Goal: Task Accomplishment & Management: Use online tool/utility

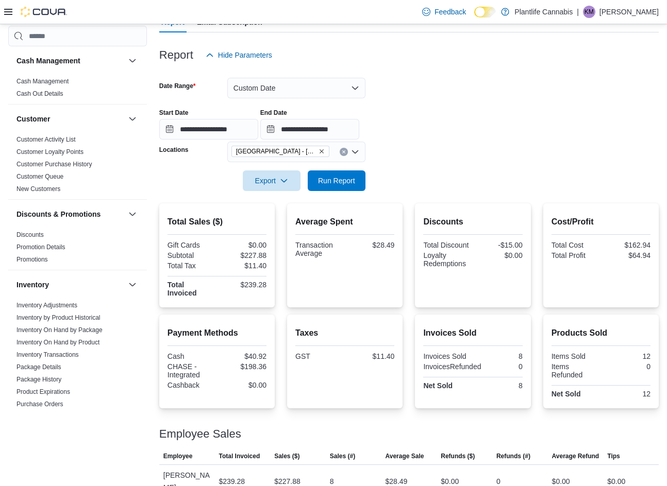
scroll to position [309, 0]
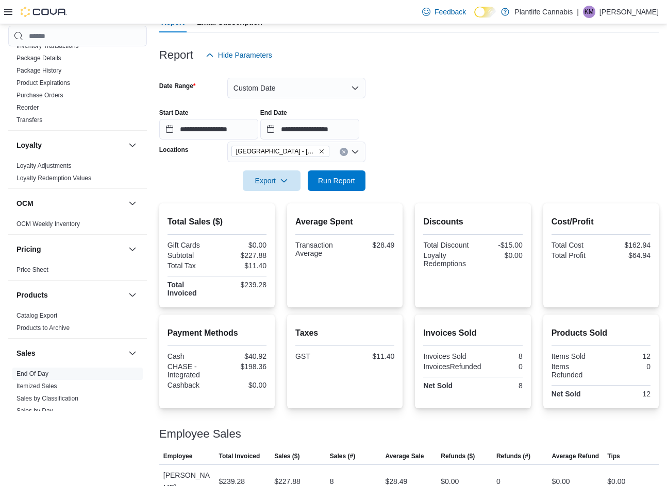
click at [524, 140] on div at bounding box center [408, 141] width 499 height 2
click at [232, 129] on input "**********" at bounding box center [208, 129] width 99 height 21
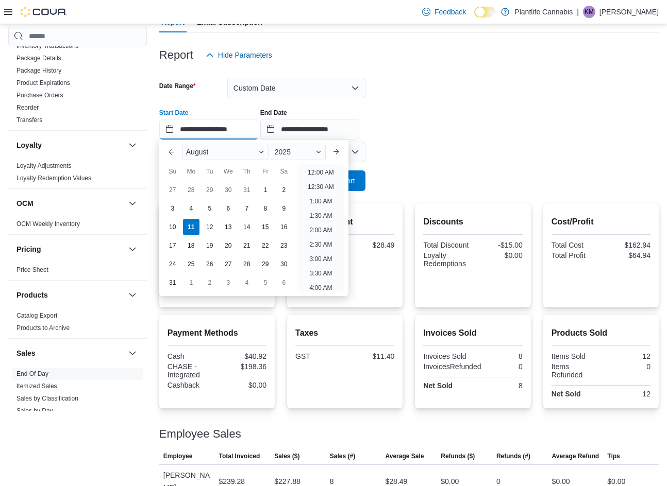
scroll to position [551, 0]
click at [323, 195] on li "8:00 PM" at bounding box center [320, 198] width 31 height 12
type input "**********"
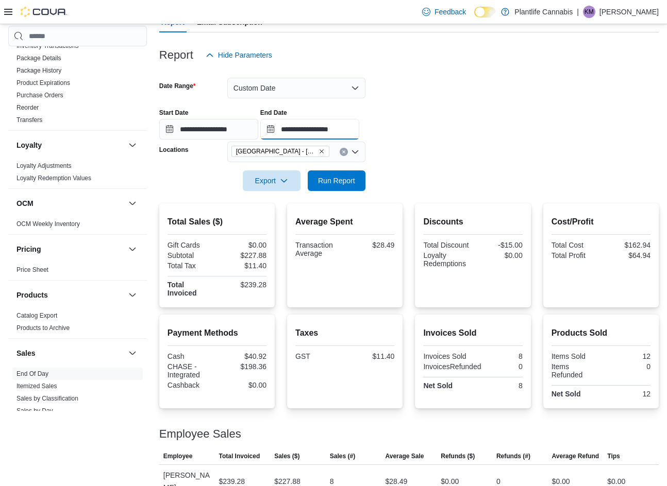
click at [344, 127] on input "**********" at bounding box center [309, 129] width 99 height 21
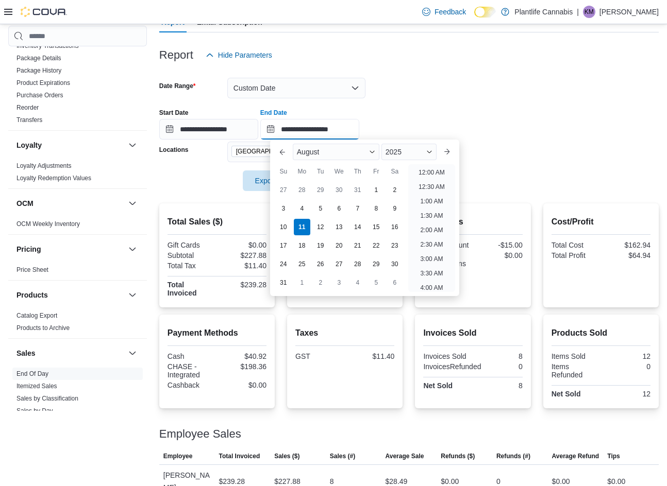
scroll to position [567, 0]
click at [435, 242] on li "10:00 PM" at bounding box center [431, 240] width 35 height 12
type input "**********"
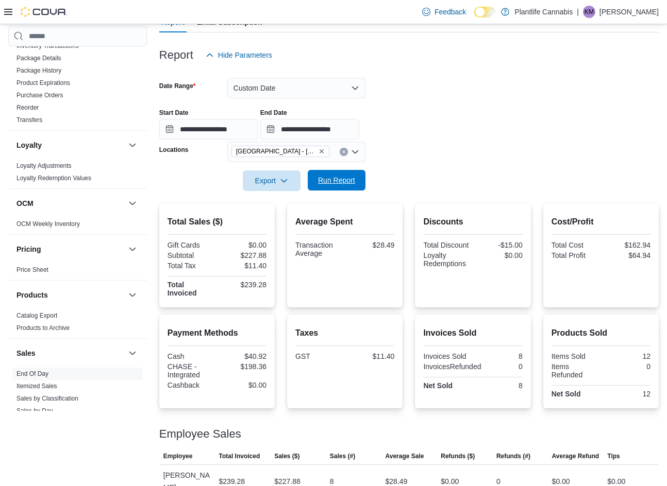
click at [327, 177] on span "Run Report" at bounding box center [336, 180] width 37 height 10
drag, startPoint x: 543, startPoint y: 108, endPoint x: 518, endPoint y: 118, distance: 27.7
click at [543, 108] on div "**********" at bounding box center [408, 119] width 499 height 39
click at [277, 86] on button "Custom Date" at bounding box center [296, 88] width 138 height 21
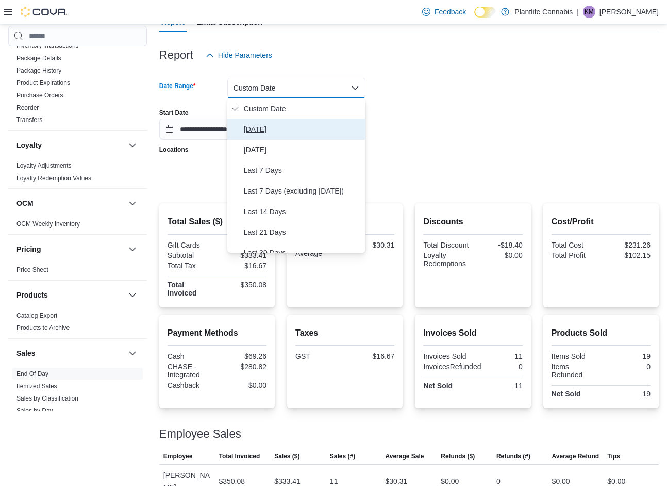
click at [282, 124] on span "Today" at bounding box center [302, 129] width 117 height 12
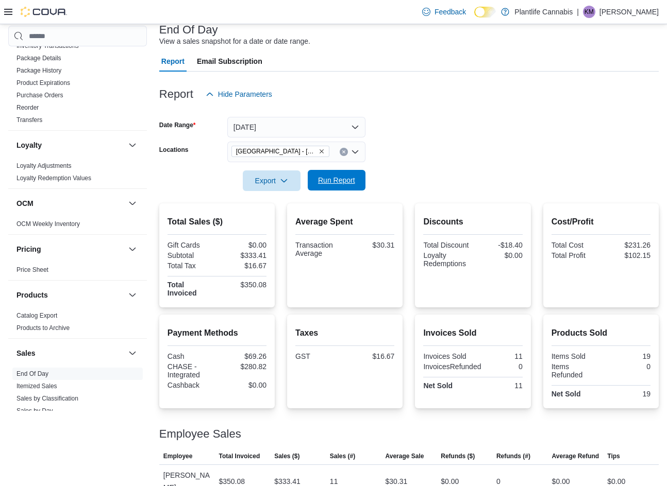
click at [340, 174] on span "Run Report" at bounding box center [336, 180] width 45 height 21
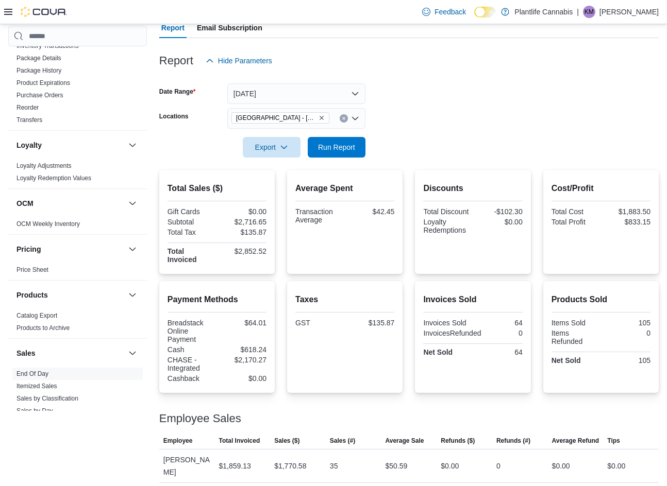
scroll to position [118, 0]
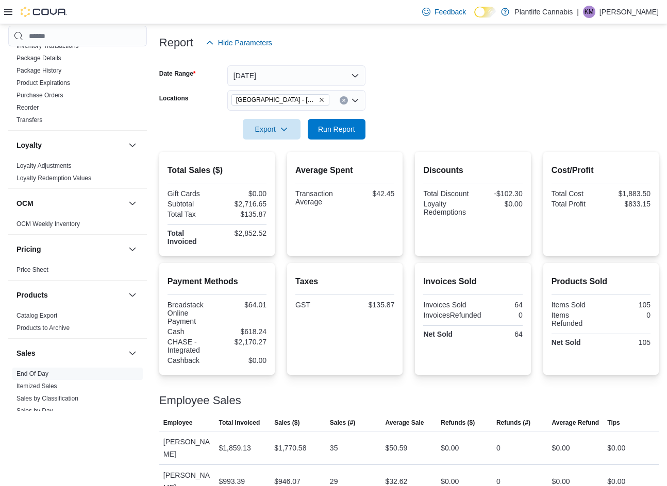
click at [425, 84] on form "Date Range Today Locations Edmonton - South Common Export Run Report" at bounding box center [408, 96] width 499 height 87
drag, startPoint x: 485, startPoint y: 125, endPoint x: 95, endPoint y: 88, distance: 392.2
click at [482, 125] on form "Date Range Today Locations Edmonton - South Common Export Run Report" at bounding box center [408, 96] width 499 height 87
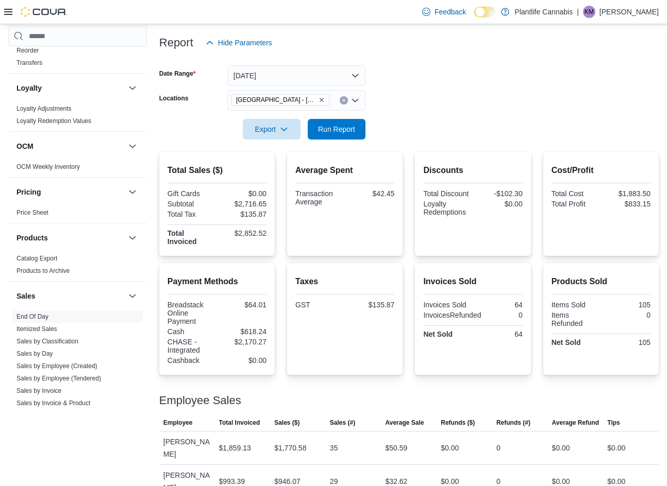
scroll to position [512, 0]
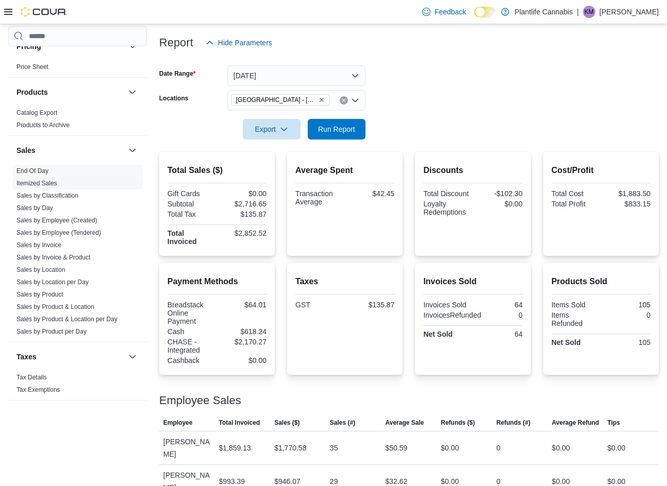
drag, startPoint x: 61, startPoint y: 231, endPoint x: 67, endPoint y: 232, distance: 6.3
click at [61, 231] on link "Sales by Employee (Tendered)" at bounding box center [58, 232] width 84 height 7
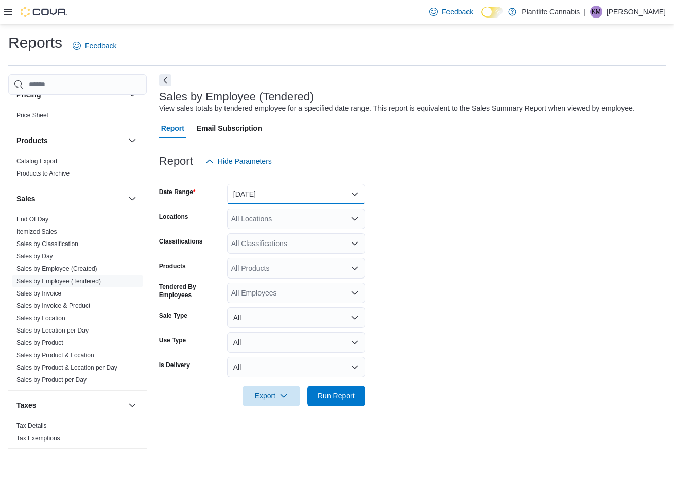
click at [260, 194] on button "Yesterday" at bounding box center [296, 194] width 138 height 21
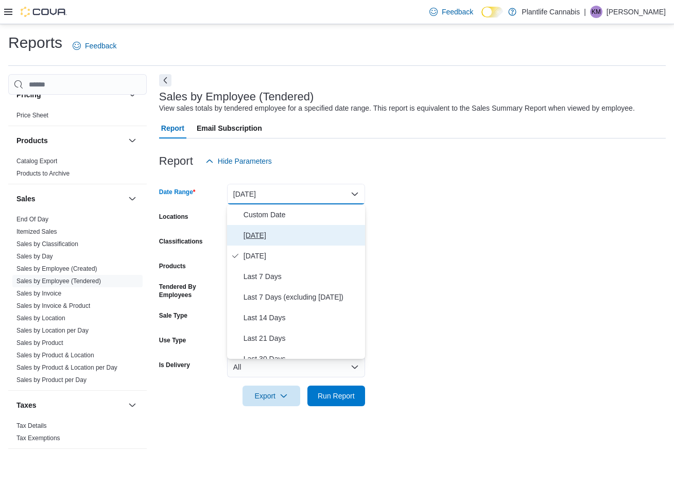
click at [266, 236] on span "Today" at bounding box center [302, 235] width 117 height 12
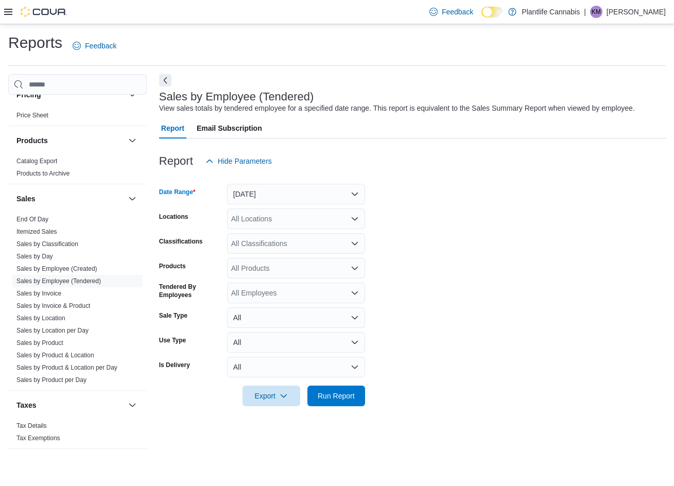
click at [279, 225] on div "All Locations" at bounding box center [296, 219] width 138 height 21
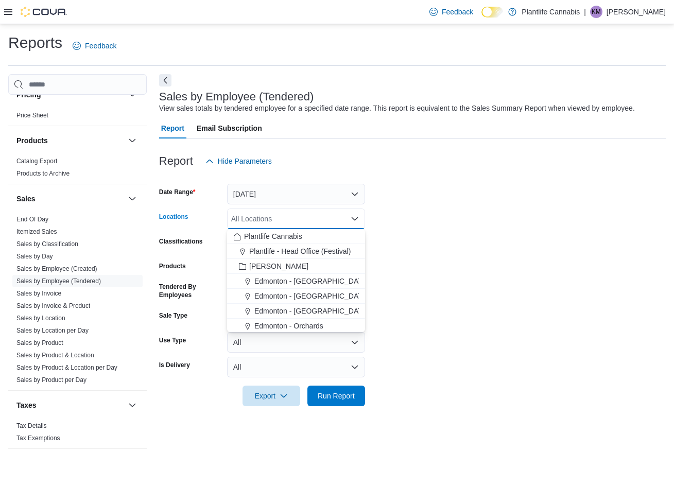
drag, startPoint x: 439, startPoint y: 309, endPoint x: 423, endPoint y: 279, distance: 33.9
click at [440, 307] on form "Date Range Today Locations All Locations Combo box. Selected. Combo box input. …" at bounding box center [412, 289] width 507 height 235
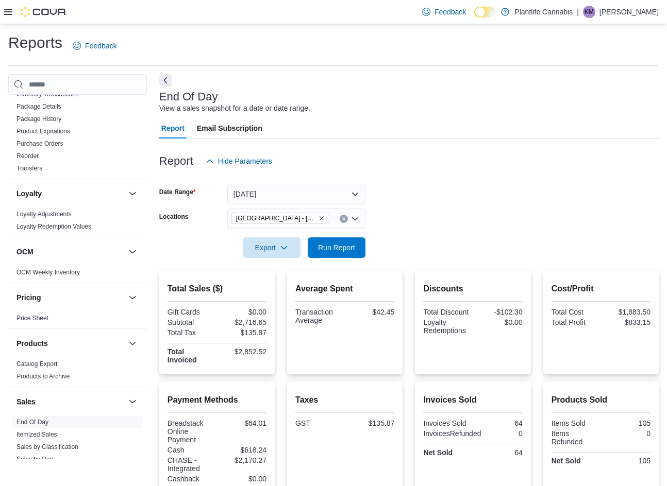
scroll to position [512, 0]
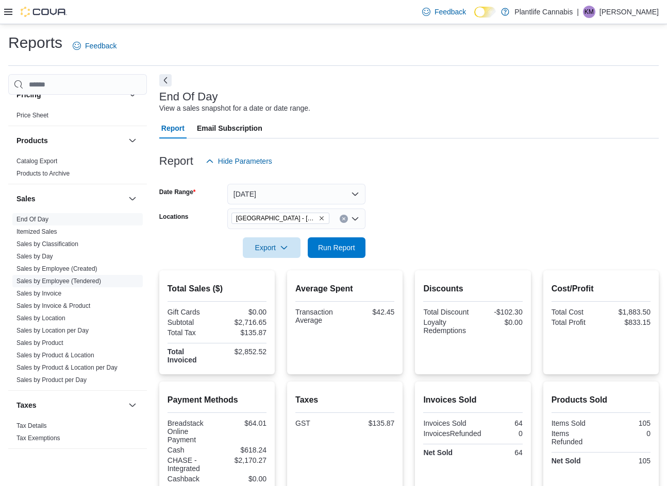
click at [75, 283] on link "Sales by Employee (Tendered)" at bounding box center [58, 281] width 84 height 7
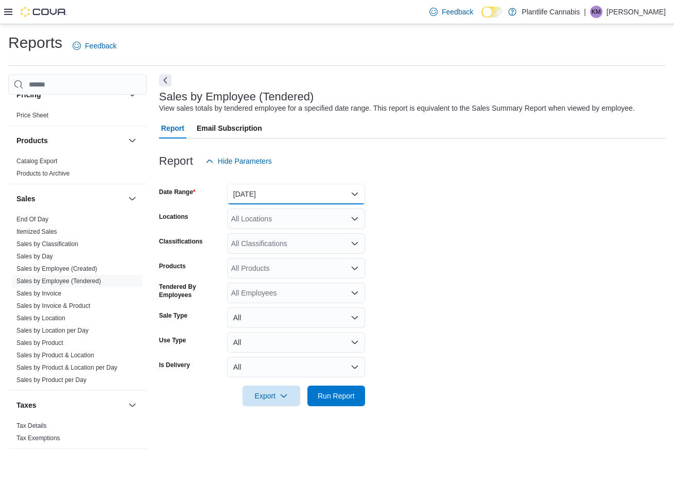
click at [281, 190] on button "Yesterday" at bounding box center [296, 194] width 138 height 21
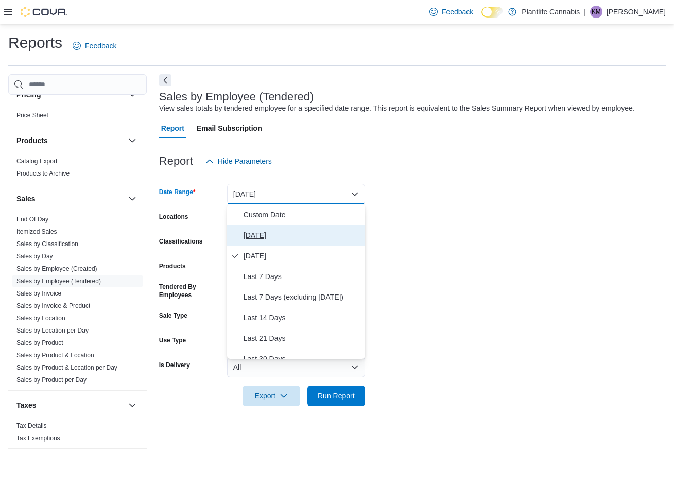
click at [272, 233] on span "Today" at bounding box center [302, 235] width 117 height 12
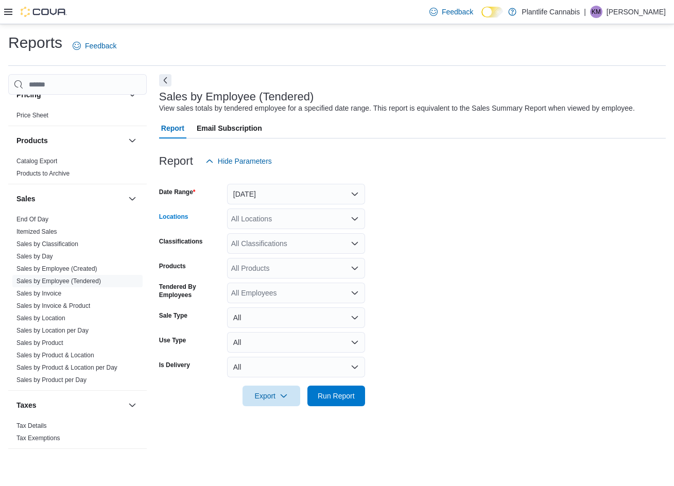
click at [269, 218] on div "All Locations" at bounding box center [296, 219] width 138 height 21
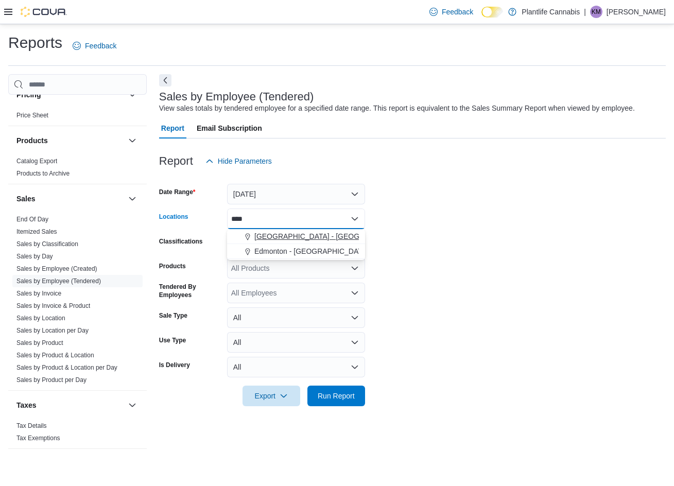
type input "****"
click at [301, 234] on span "[GEOGRAPHIC_DATA] - [GEOGRAPHIC_DATA]" at bounding box center [332, 236] width 157 height 10
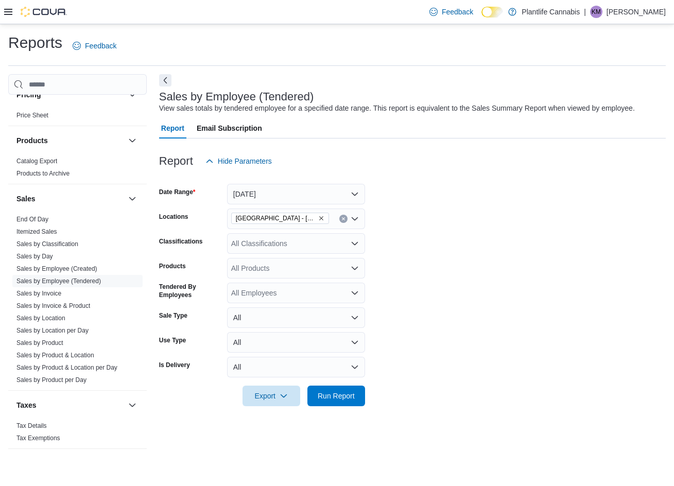
click at [415, 373] on form "Date Range Today Locations Edmonton - South Common Classifications All Classifi…" at bounding box center [412, 289] width 507 height 235
click at [278, 264] on div "All Products" at bounding box center [296, 268] width 138 height 21
click at [269, 237] on div "All Classifications" at bounding box center [296, 243] width 138 height 21
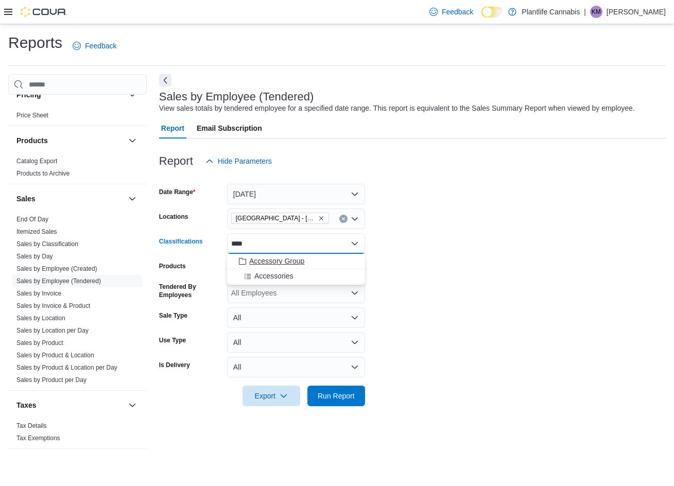
type input "****"
click at [292, 266] on span "Accessory Group" at bounding box center [276, 261] width 55 height 10
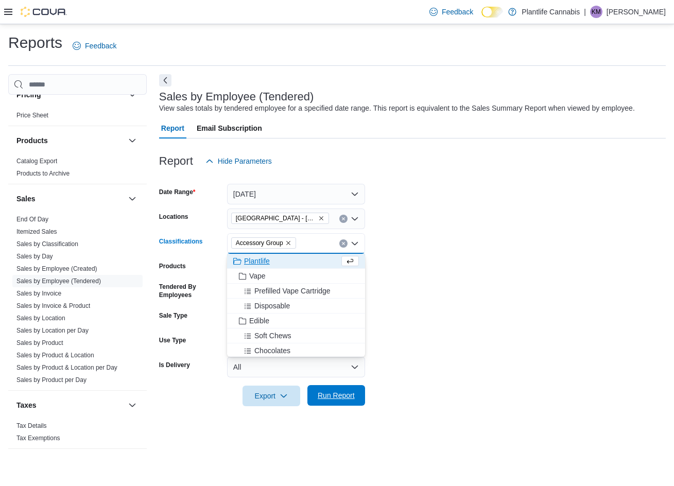
click at [333, 400] on span "Run Report" at bounding box center [336, 395] width 37 height 10
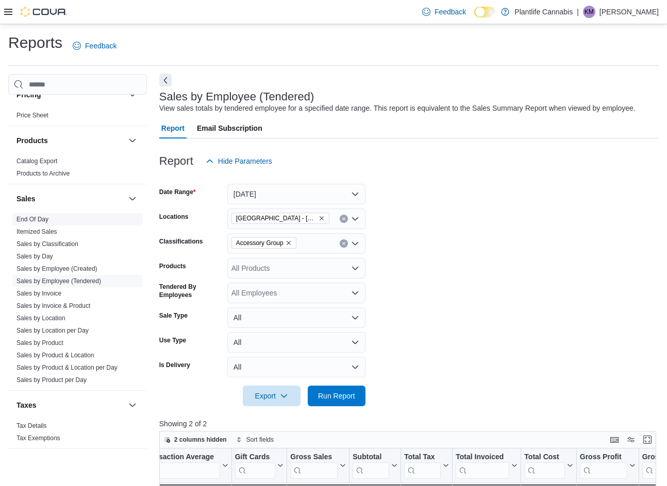
click at [42, 220] on link "End Of Day" at bounding box center [32, 219] width 32 height 7
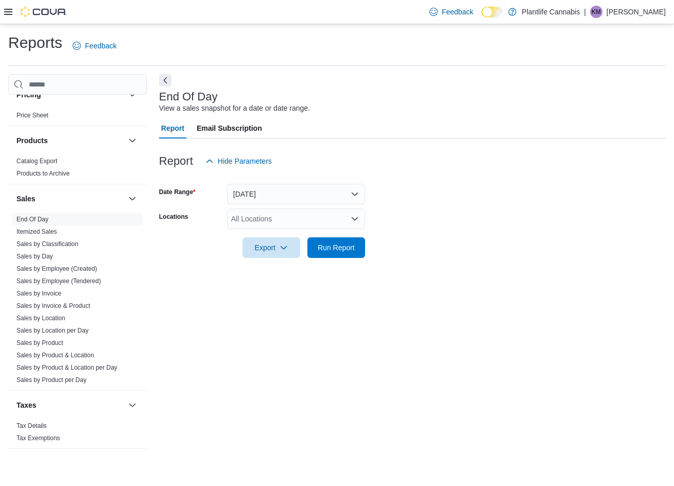
click at [253, 220] on div "All Locations" at bounding box center [296, 219] width 138 height 21
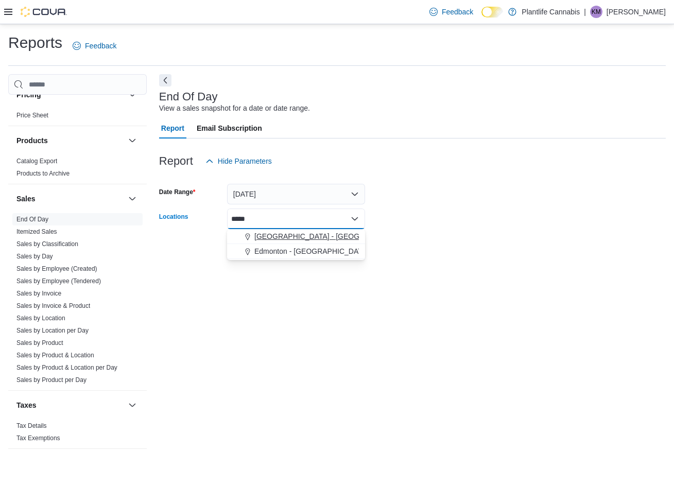
type input "*****"
click at [343, 240] on span "[GEOGRAPHIC_DATA] - [GEOGRAPHIC_DATA]" at bounding box center [332, 236] width 157 height 10
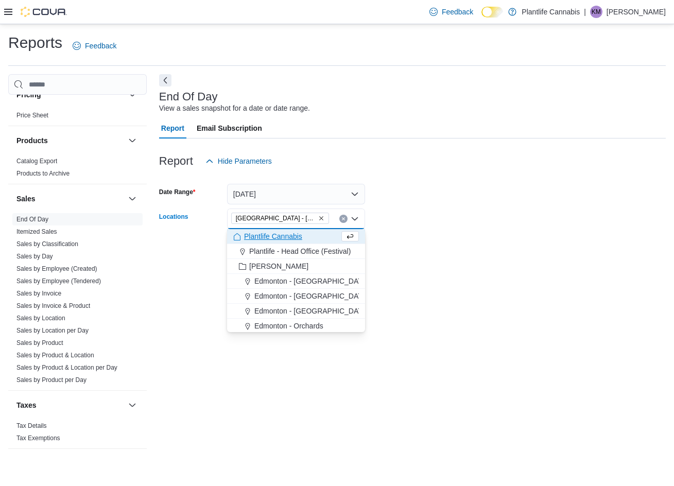
click at [341, 240] on span "Choose from the following options" at bounding box center [350, 236] width 18 height 10
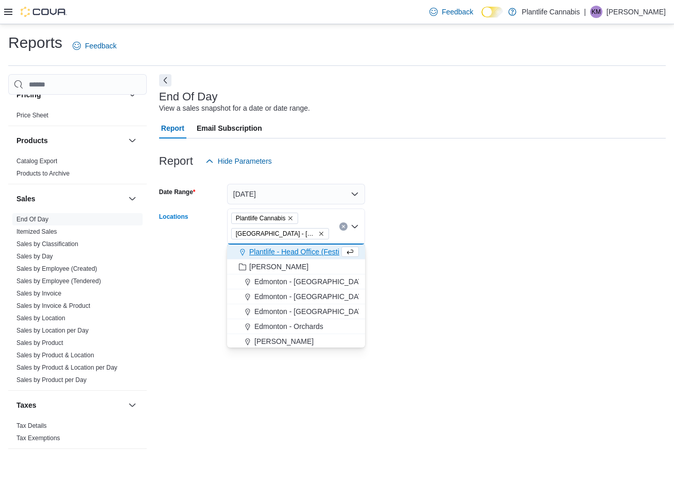
click at [291, 219] on icon "Remove Plantlife Cannabis from selection in this group" at bounding box center [290, 218] width 6 height 6
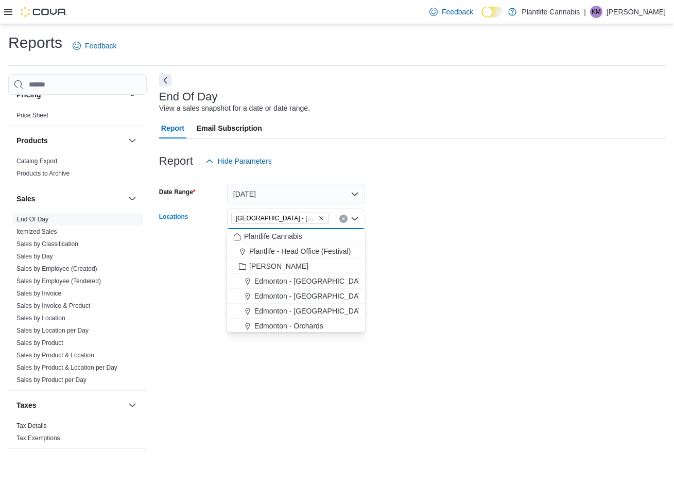
click at [398, 209] on form "Date Range Today Locations Edmonton - South Common Combo box. Selected. Edmonto…" at bounding box center [412, 215] width 507 height 87
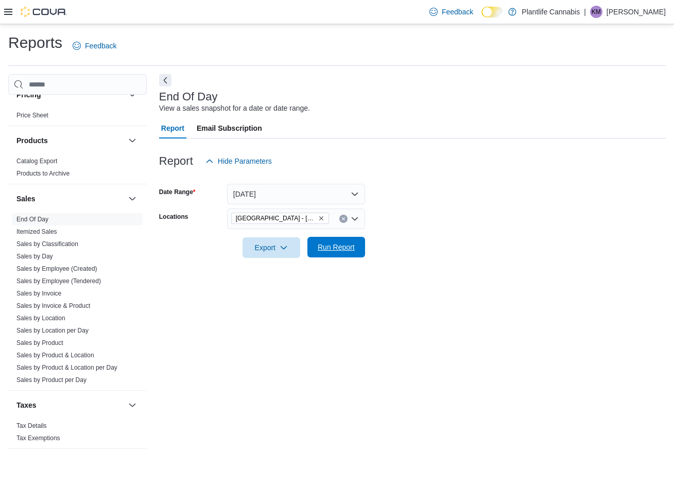
click at [341, 247] on span "Run Report" at bounding box center [336, 247] width 37 height 10
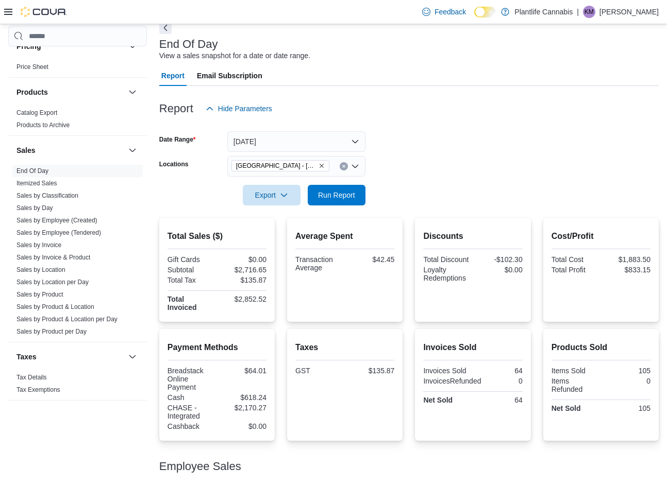
scroll to position [118, 0]
